Goal: Find specific page/section: Find specific page/section

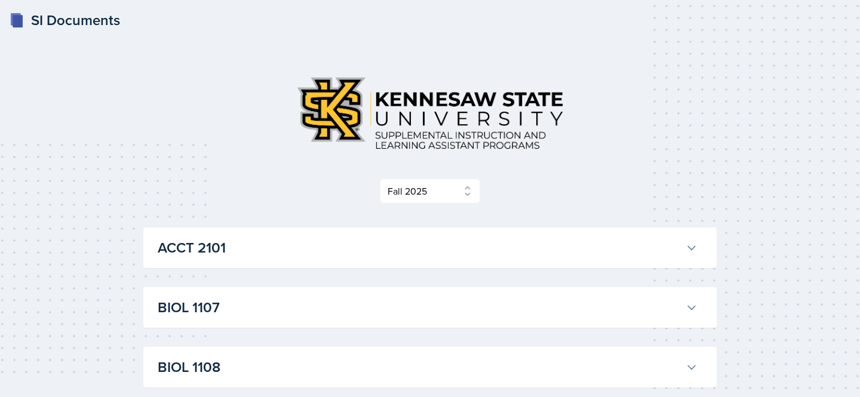
select select "2bed604d-1099-4043-b1bc-2365e8740244"
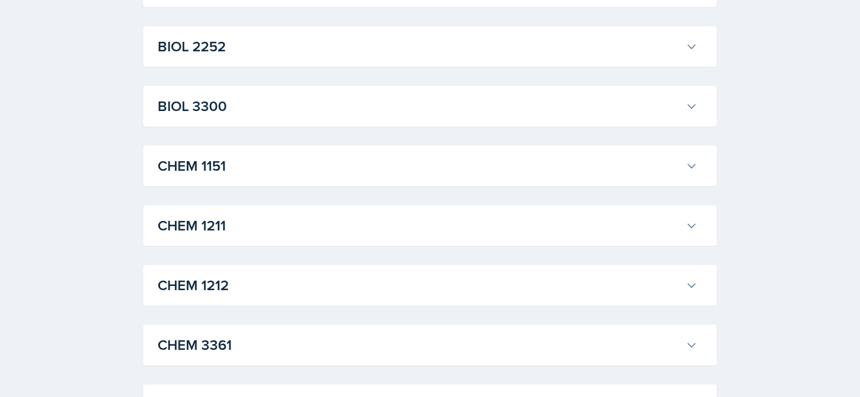
scroll to position [442, 0]
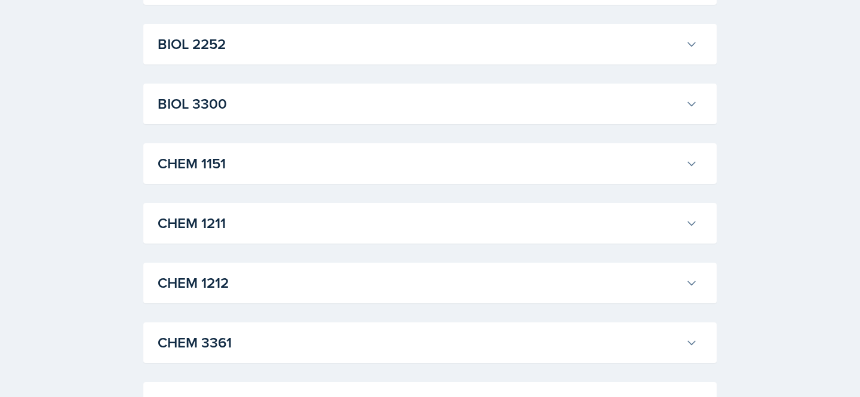
click at [294, 223] on h3 "CHEM 1211" at bounding box center [419, 223] width 523 height 21
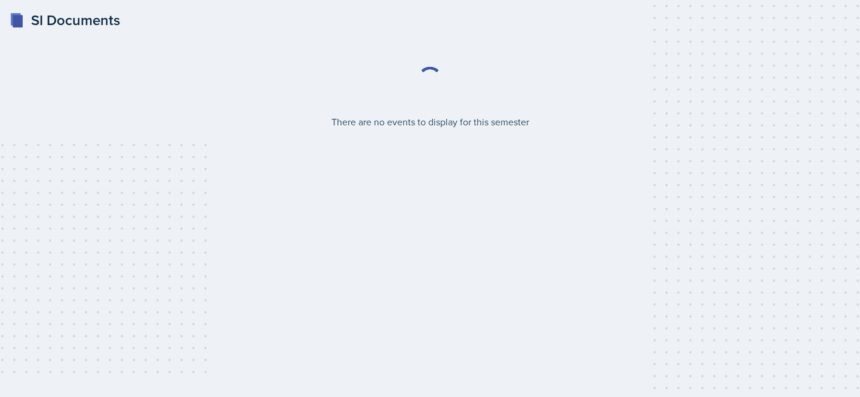
select select "2bed604d-1099-4043-b1bc-2365e8740244"
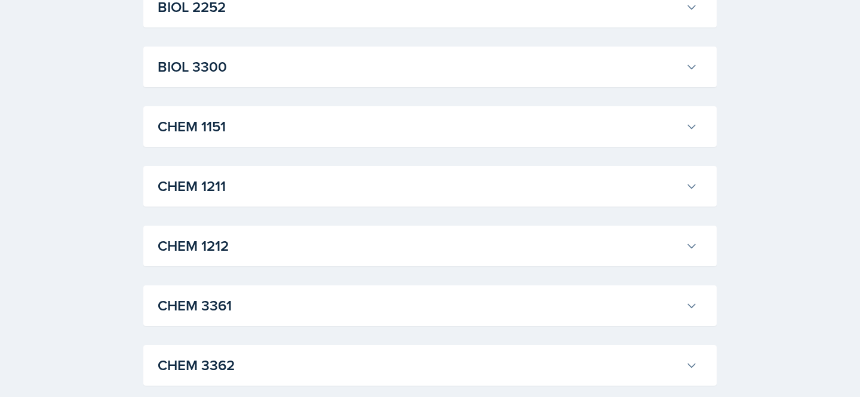
scroll to position [487, 0]
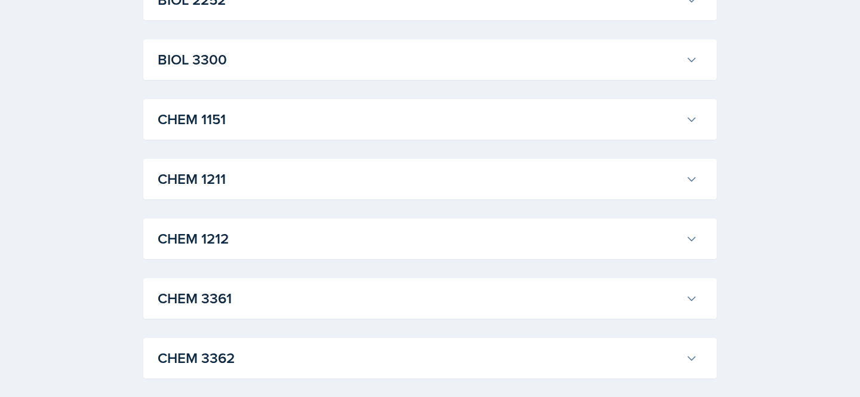
click at [279, 176] on h3 "CHEM 1211" at bounding box center [419, 178] width 523 height 21
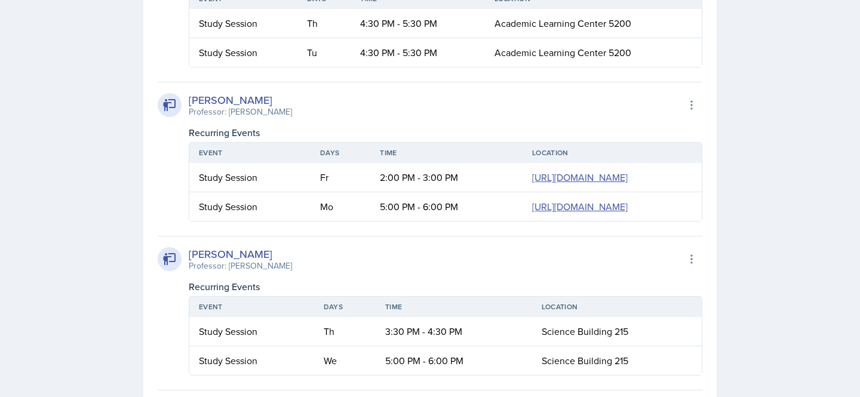
scroll to position [2125, 0]
